Goal: Navigation & Orientation: Find specific page/section

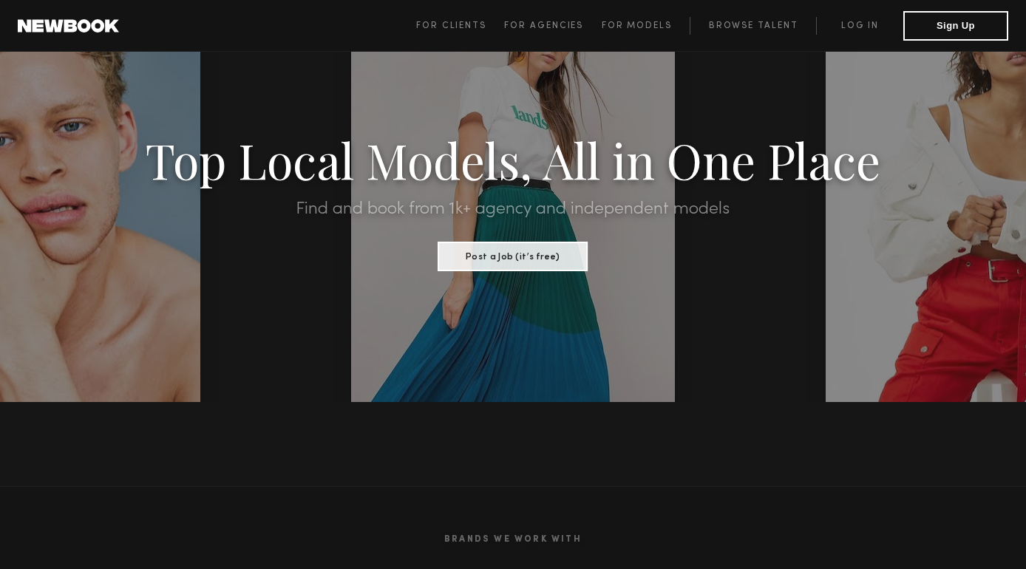
scroll to position [129, 0]
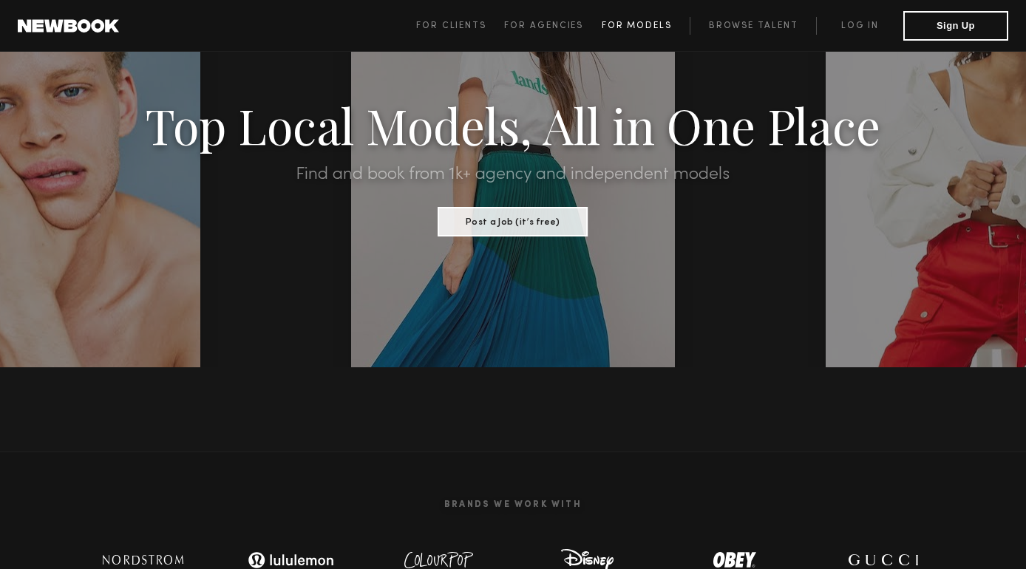
click at [665, 22] on span "For Models" at bounding box center [637, 25] width 70 height 9
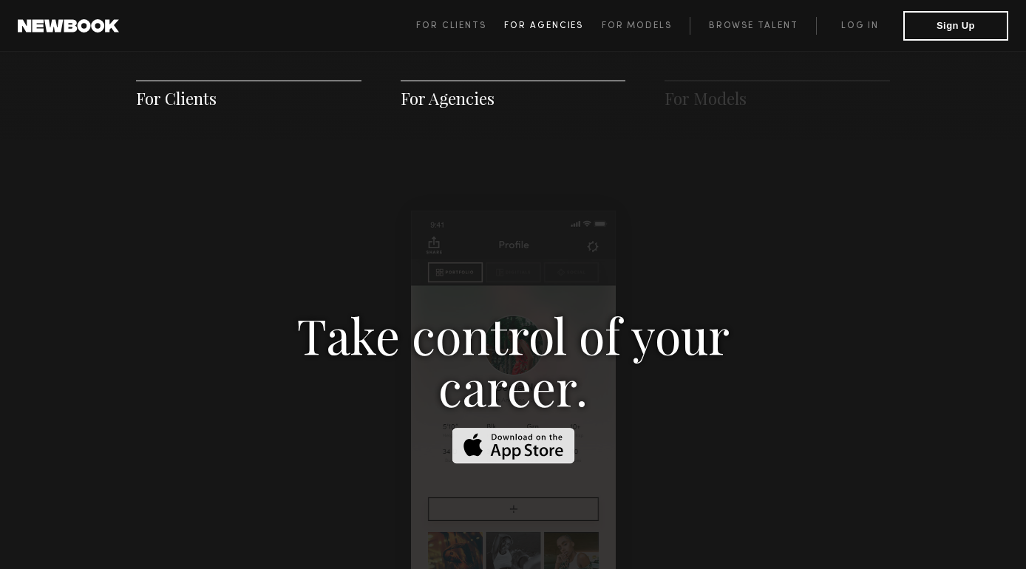
click at [550, 23] on span "For Agencies" at bounding box center [543, 25] width 79 height 9
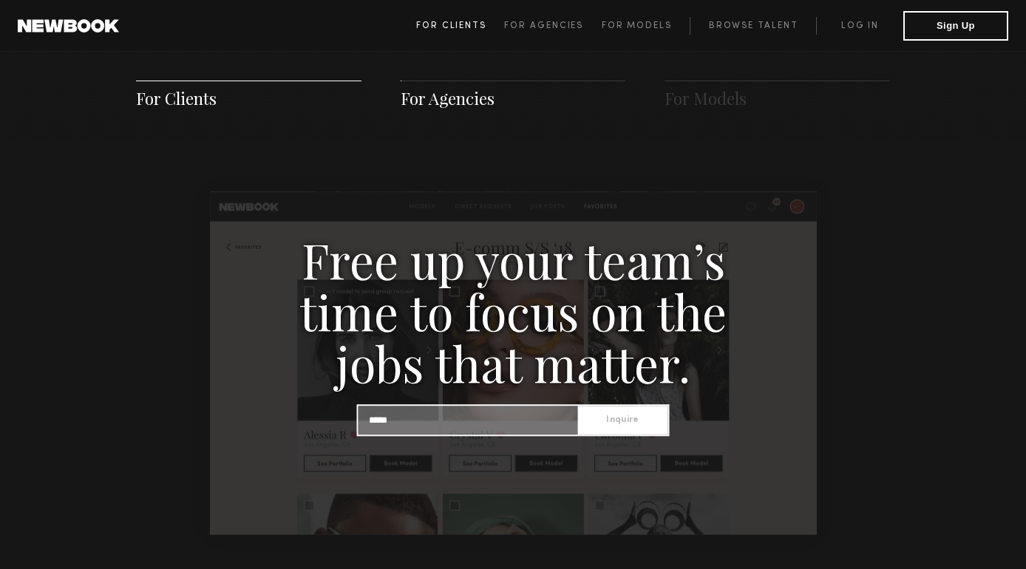
click at [461, 19] on link "For Clients" at bounding box center [460, 26] width 88 height 18
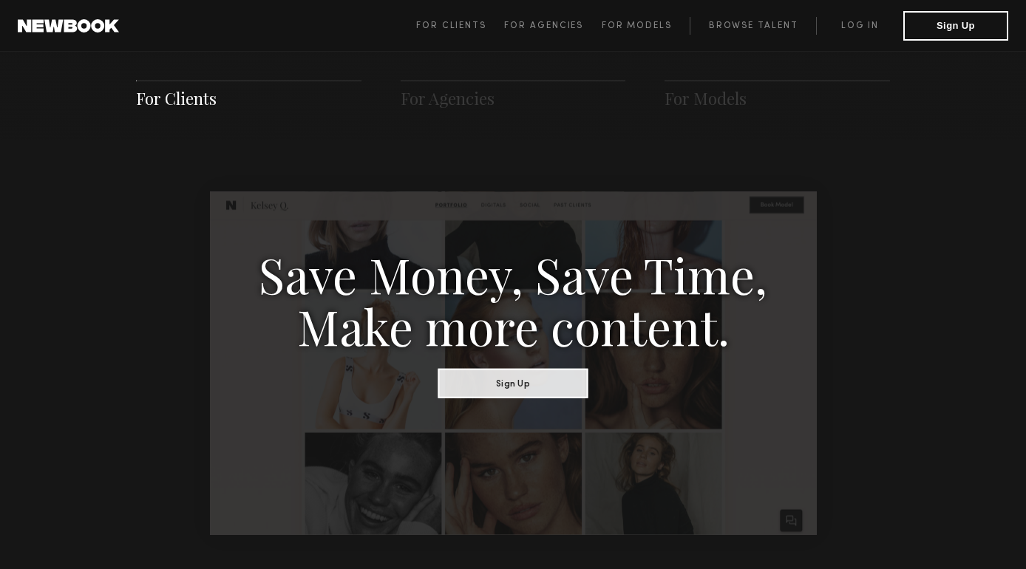
scroll to position [759, 0]
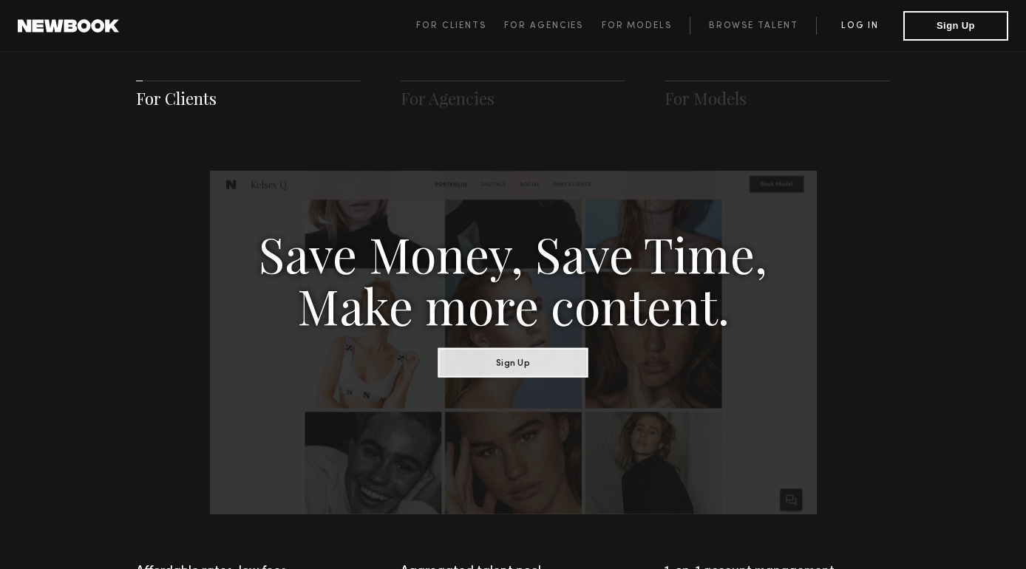
click at [867, 24] on link "Log in" at bounding box center [859, 26] width 87 height 18
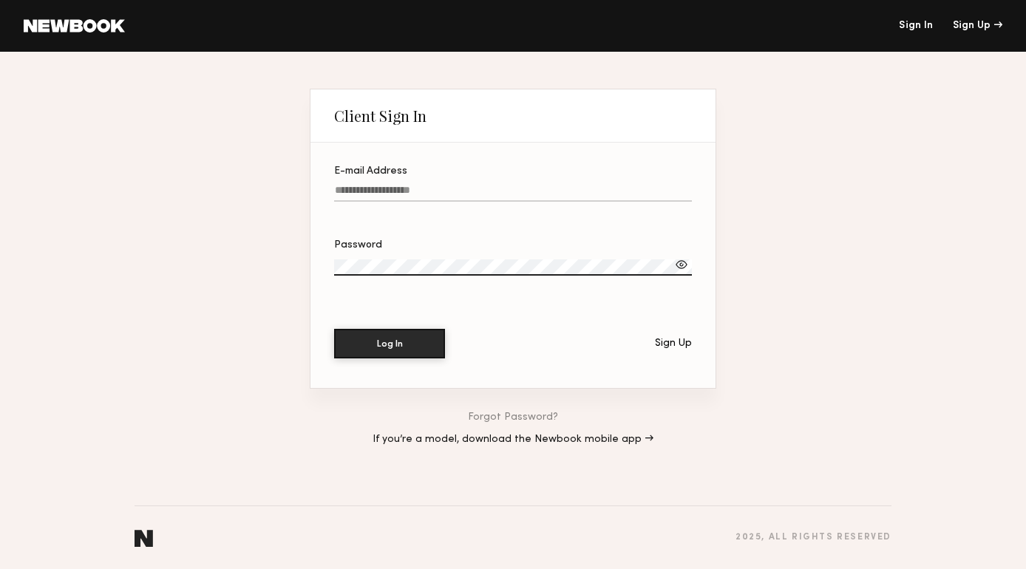
type input "**********"
click at [446, 194] on input "**********" at bounding box center [513, 193] width 358 height 17
click at [388, 354] on button "Log In" at bounding box center [389, 343] width 111 height 30
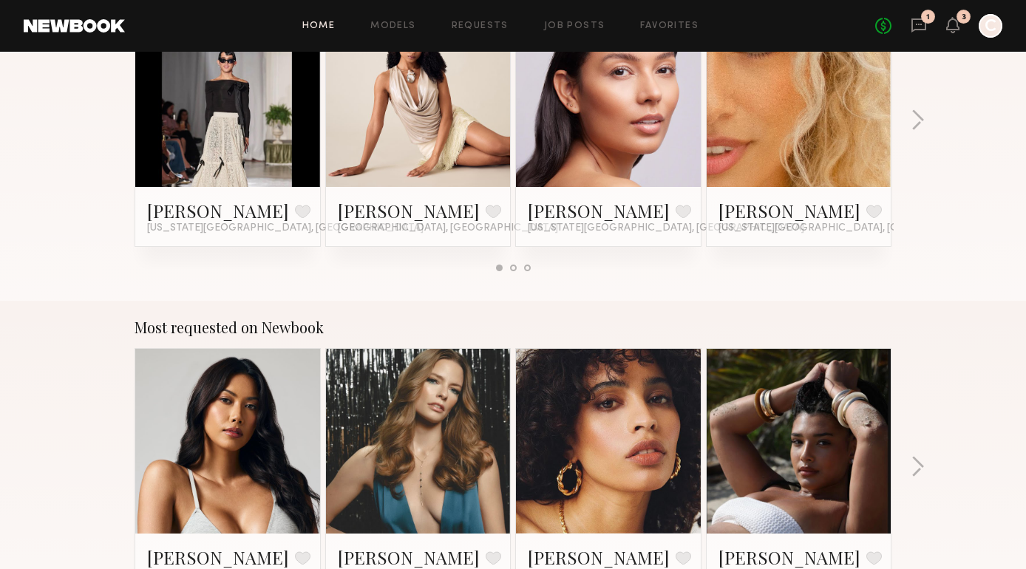
scroll to position [843, 0]
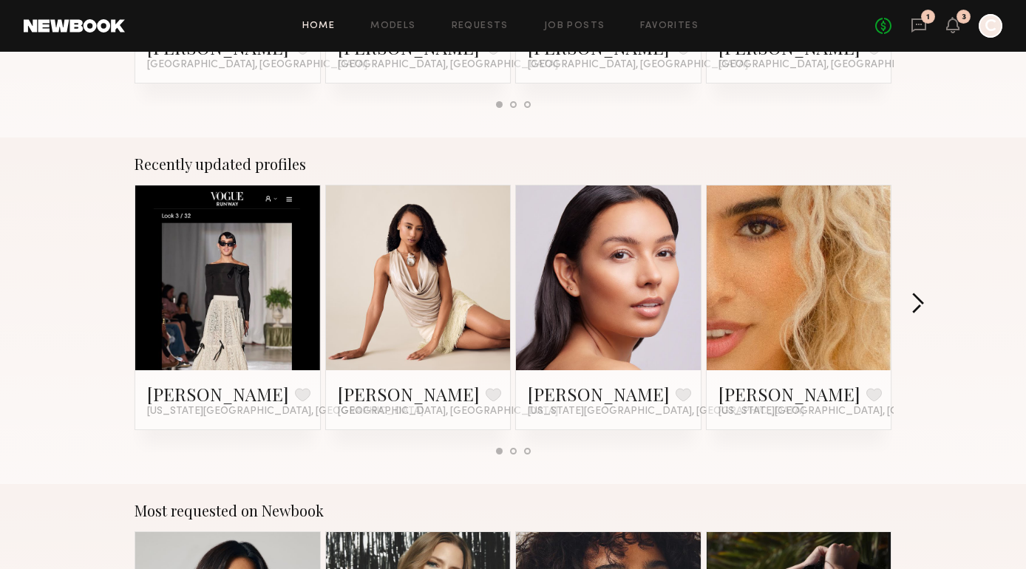
click at [918, 293] on button "button" at bounding box center [918, 305] width 14 height 24
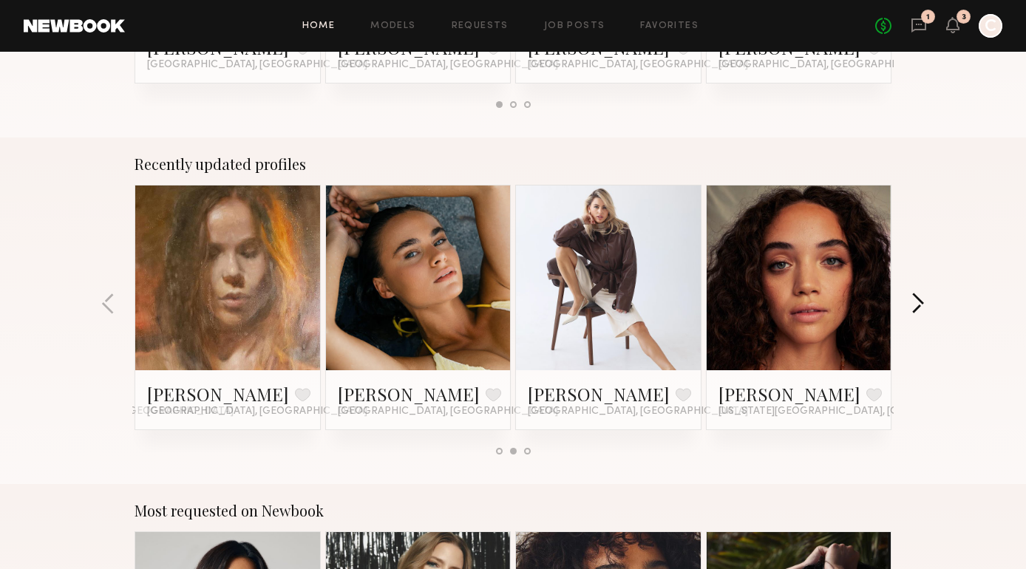
click at [918, 293] on button "button" at bounding box center [918, 305] width 14 height 24
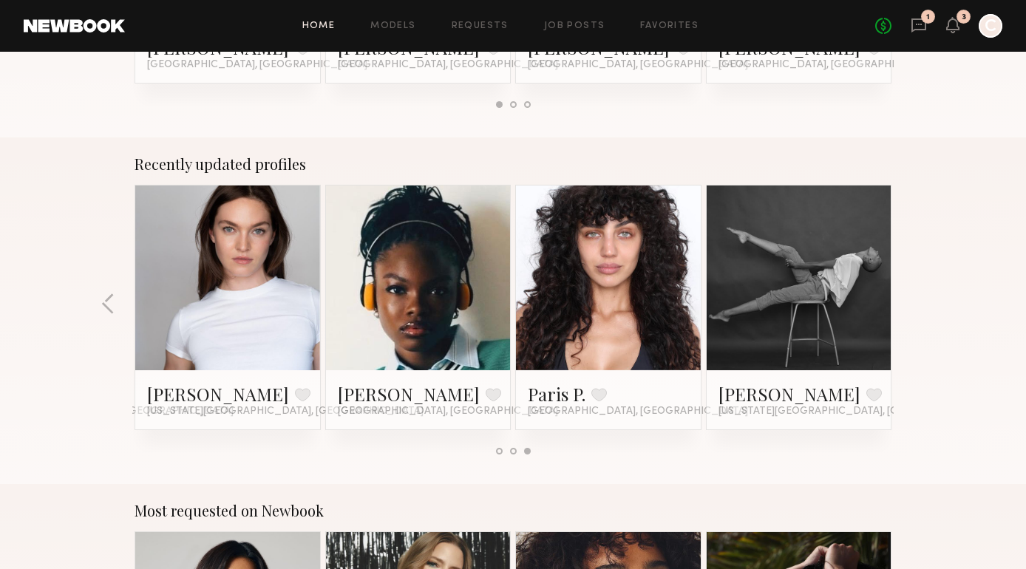
click at [623, 332] on link at bounding box center [608, 278] width 90 height 185
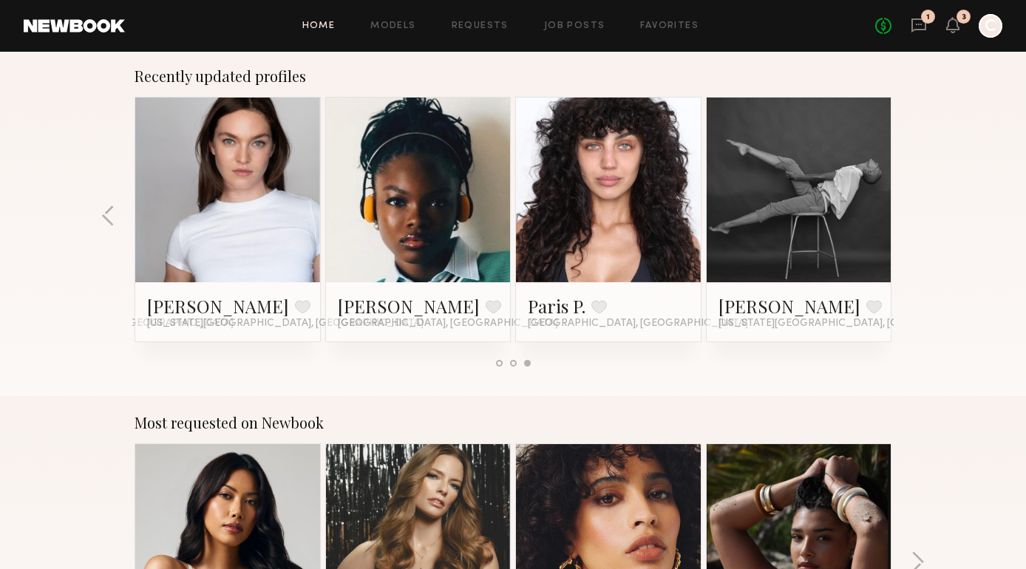
scroll to position [1017, 0]
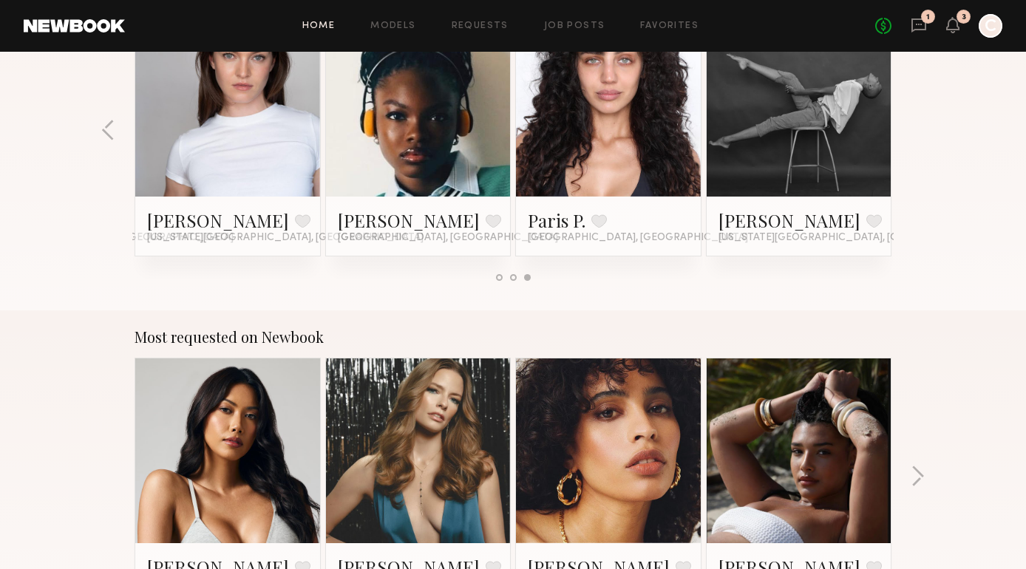
click at [850, 139] on div at bounding box center [799, 104] width 185 height 185
click at [764, 219] on link "[PERSON_NAME]" at bounding box center [790, 221] width 142 height 24
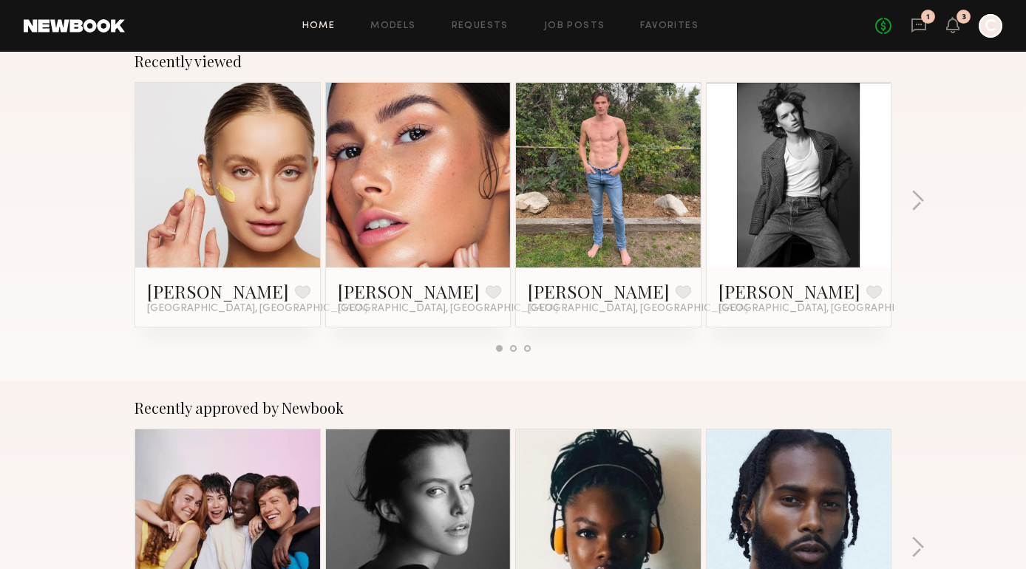
scroll to position [0, 0]
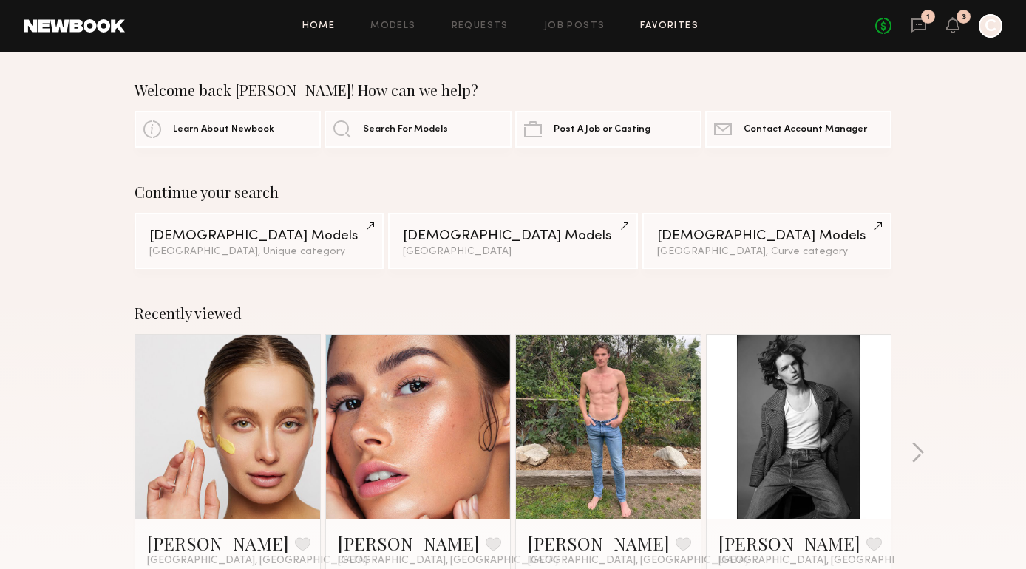
click at [658, 25] on link "Favorites" at bounding box center [669, 26] width 58 height 10
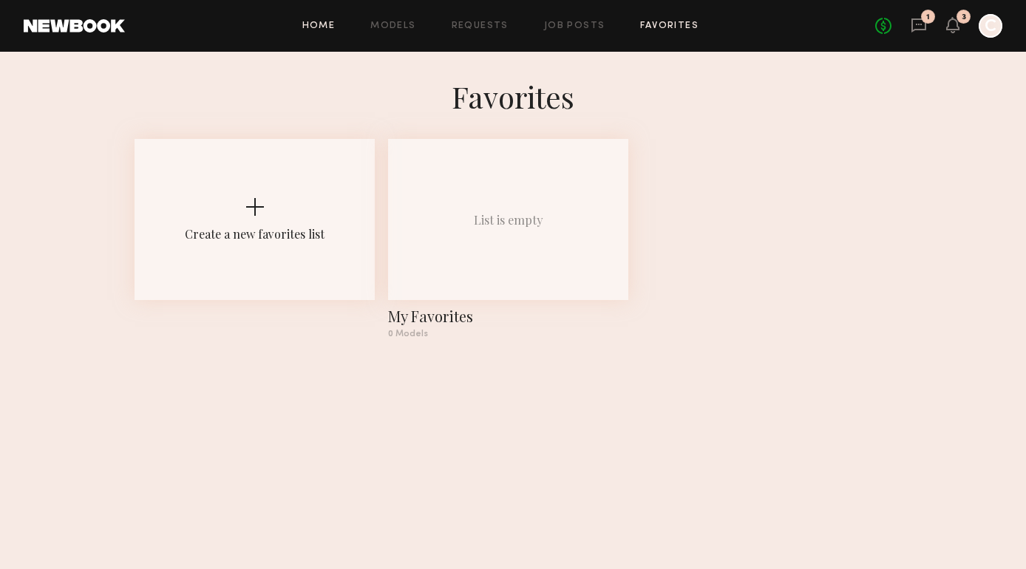
click at [333, 26] on link "Home" at bounding box center [318, 26] width 33 height 10
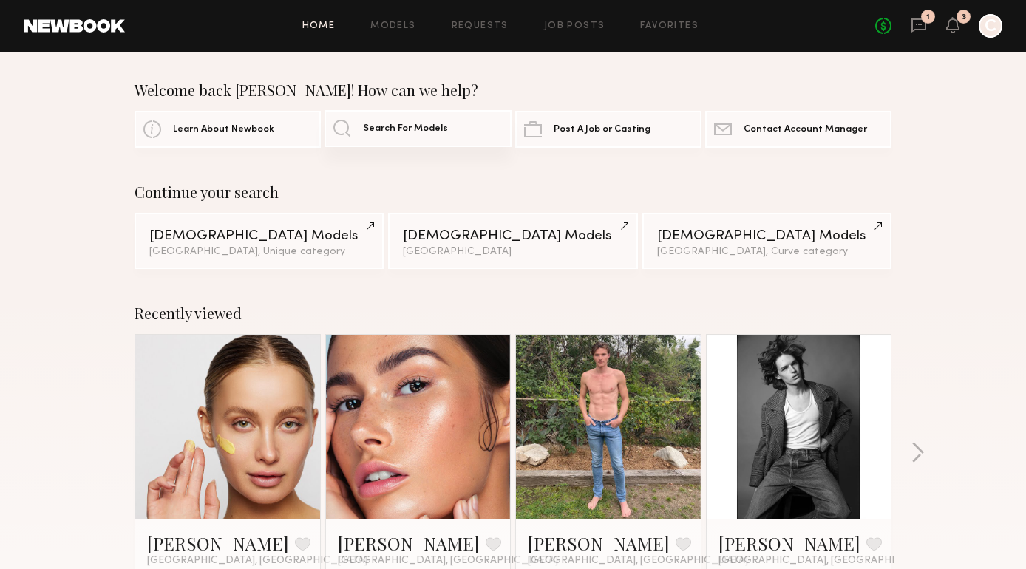
click at [421, 138] on link "Search For Models" at bounding box center [418, 128] width 186 height 37
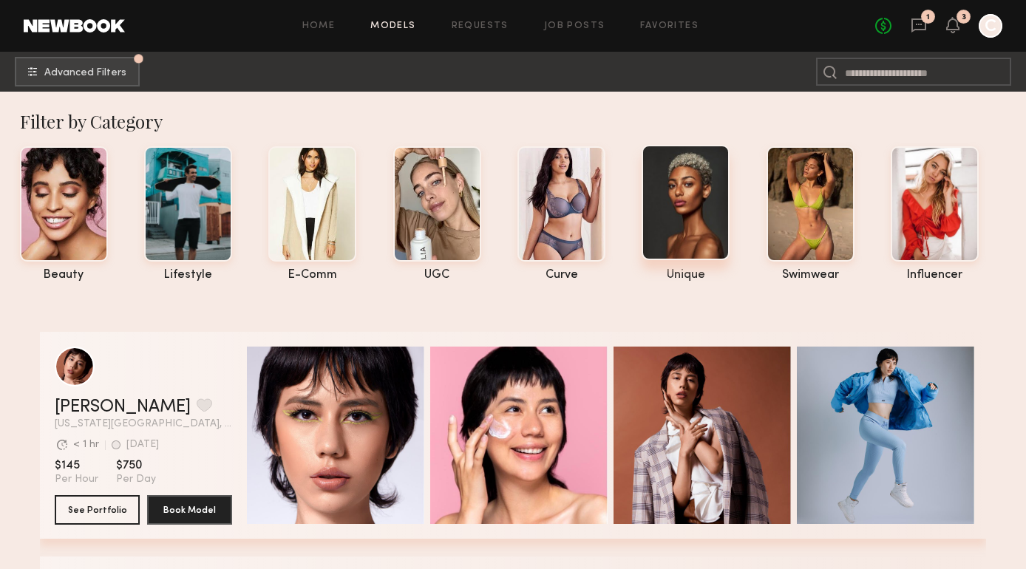
click at [704, 245] on div at bounding box center [686, 202] width 88 height 115
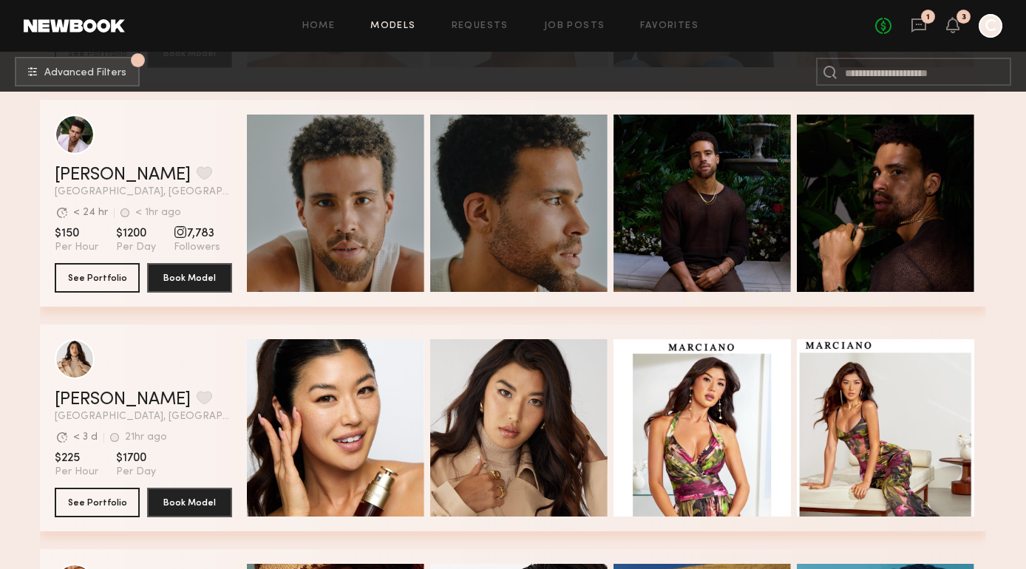
scroll to position [5650, 0]
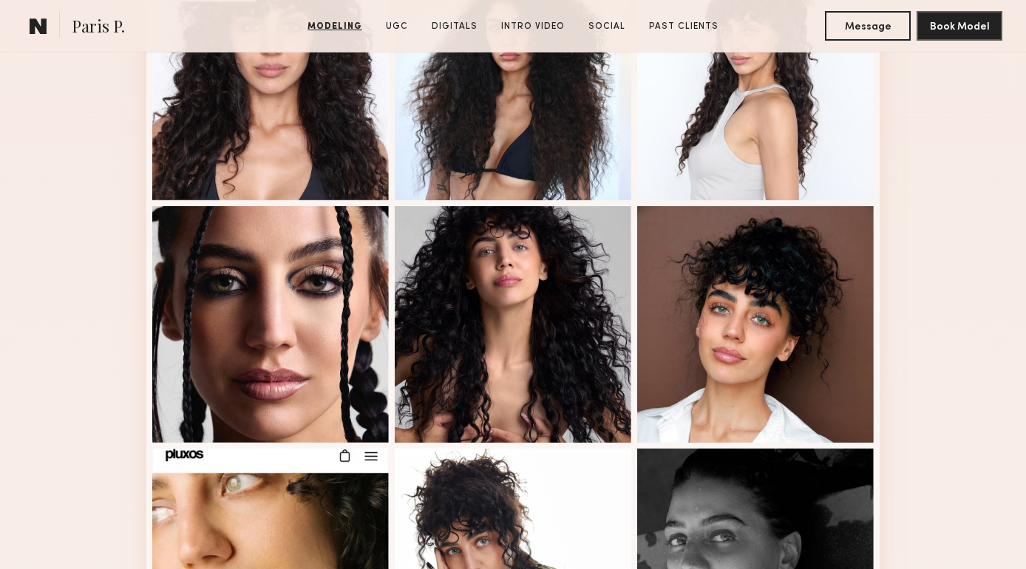
scroll to position [577, 0]
